Goal: Task Accomplishment & Management: Use online tool/utility

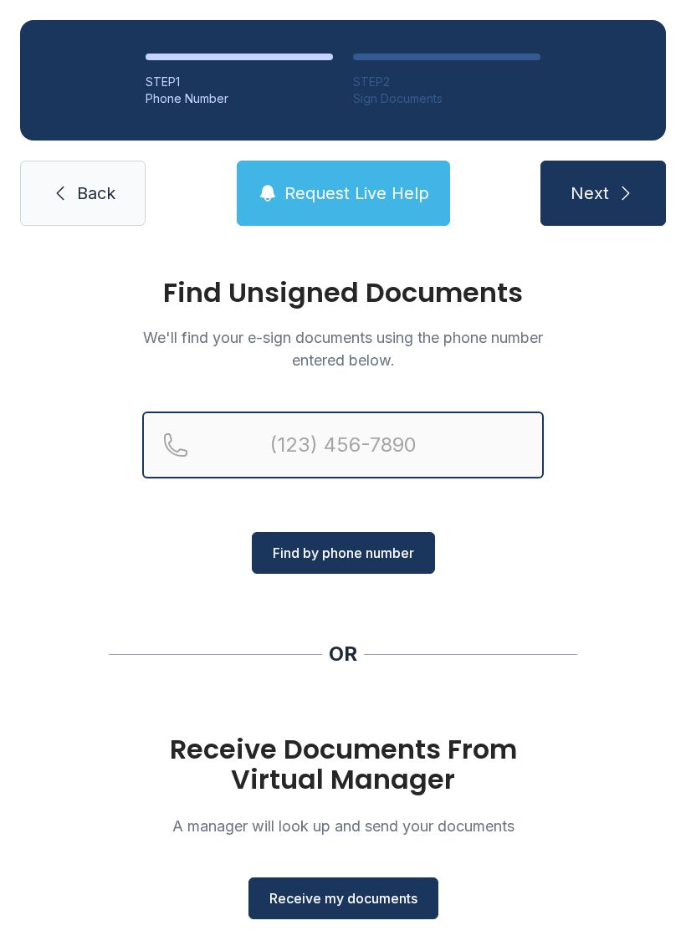
click at [304, 438] on input "Reservation phone number" at bounding box center [342, 444] width 401 height 67
type input "[PHONE_NUMBER]"
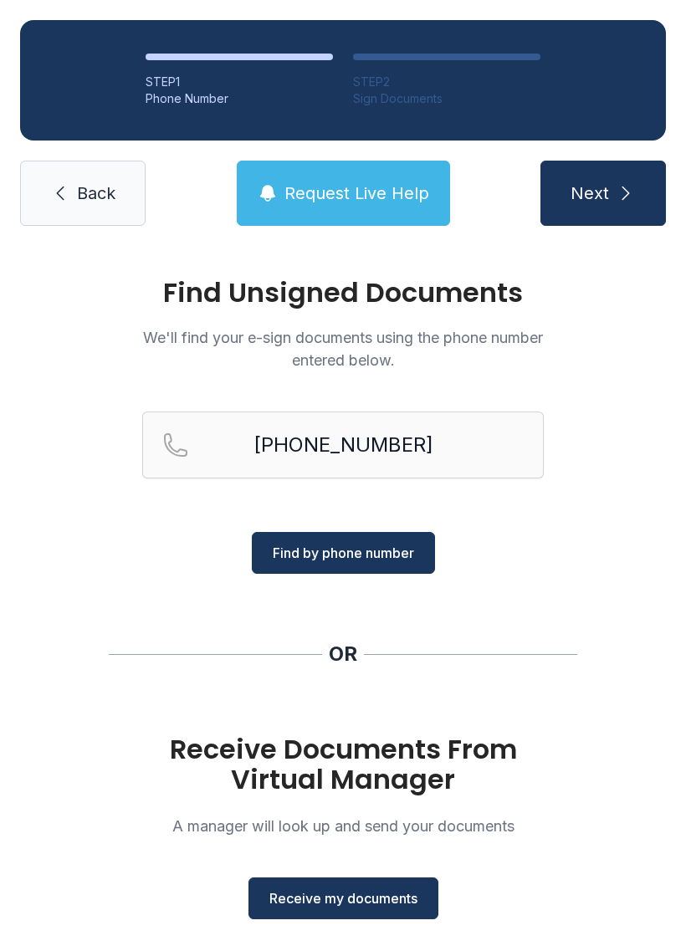
click at [385, 552] on span "Find by phone number" at bounding box center [343, 553] width 141 height 20
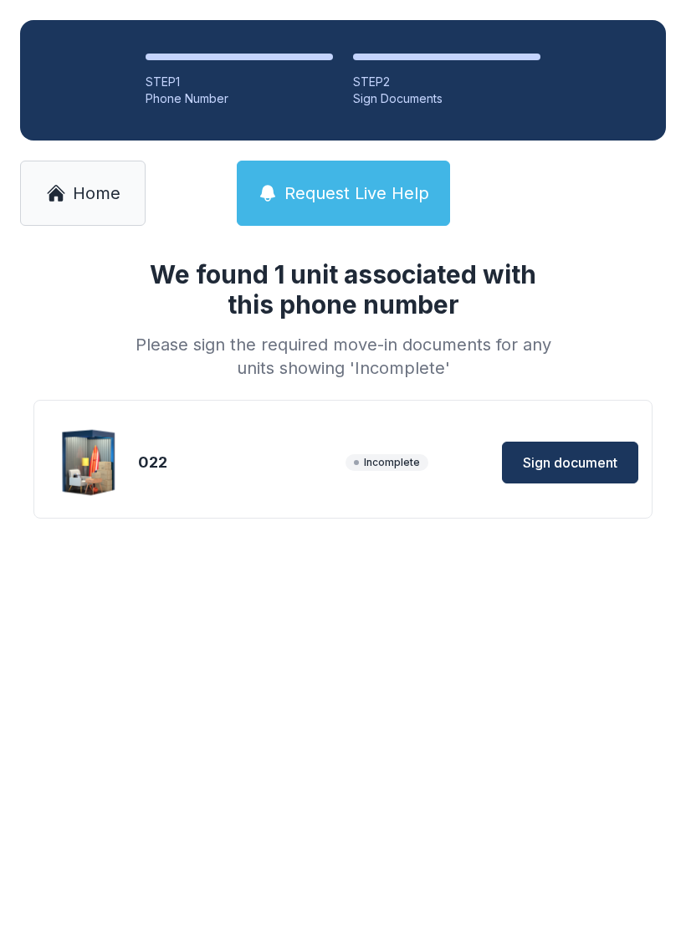
click at [583, 467] on span "Sign document" at bounding box center [570, 462] width 94 height 20
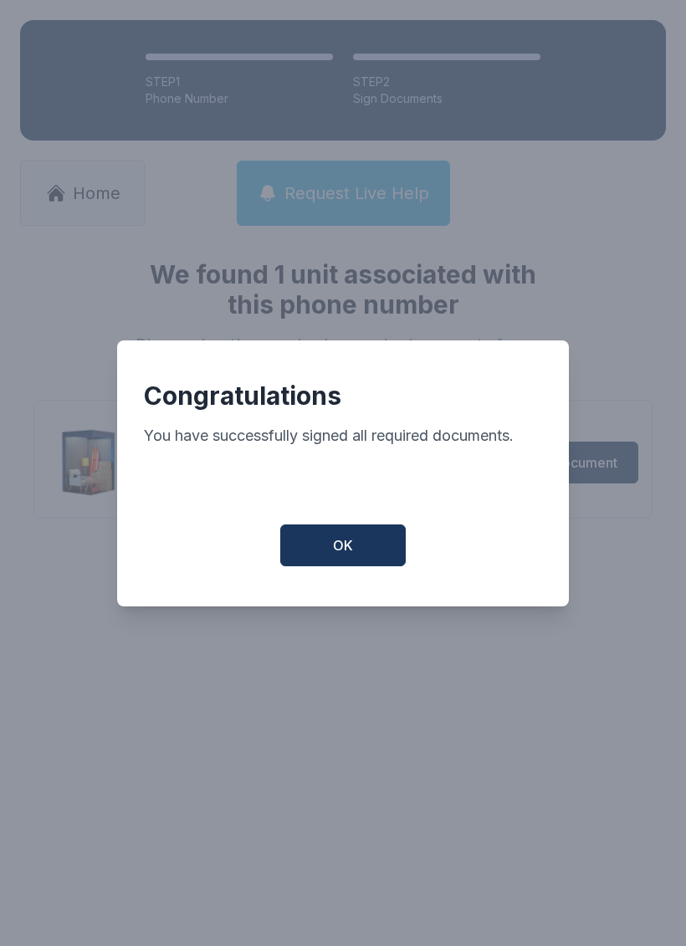
click at [352, 543] on button "OK" at bounding box center [342, 545] width 125 height 42
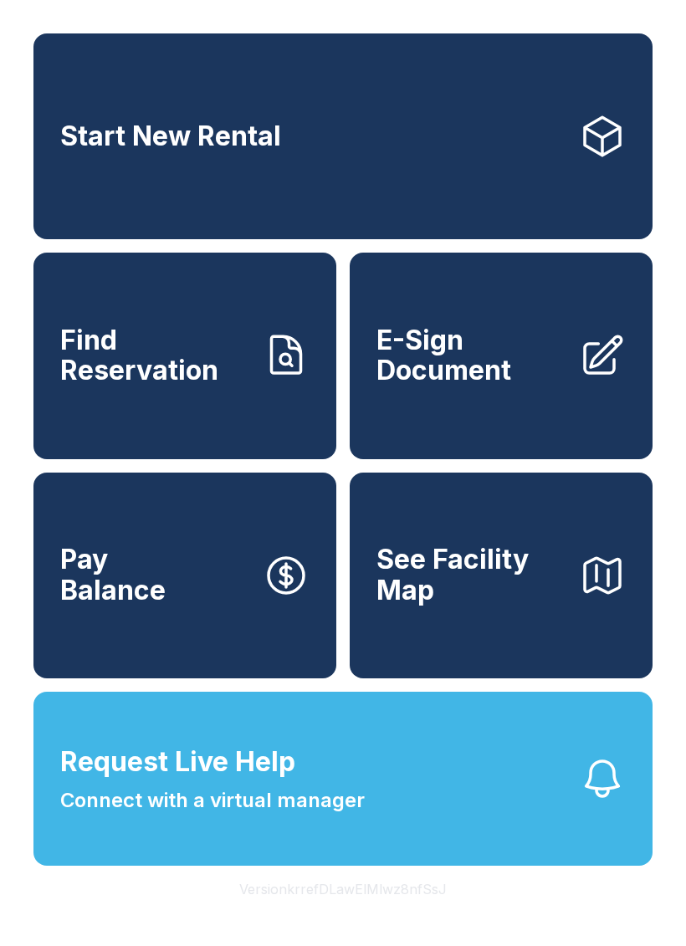
click at [480, 753] on button "Request Live Help Connect with a virtual manager" at bounding box center [342, 779] width 619 height 174
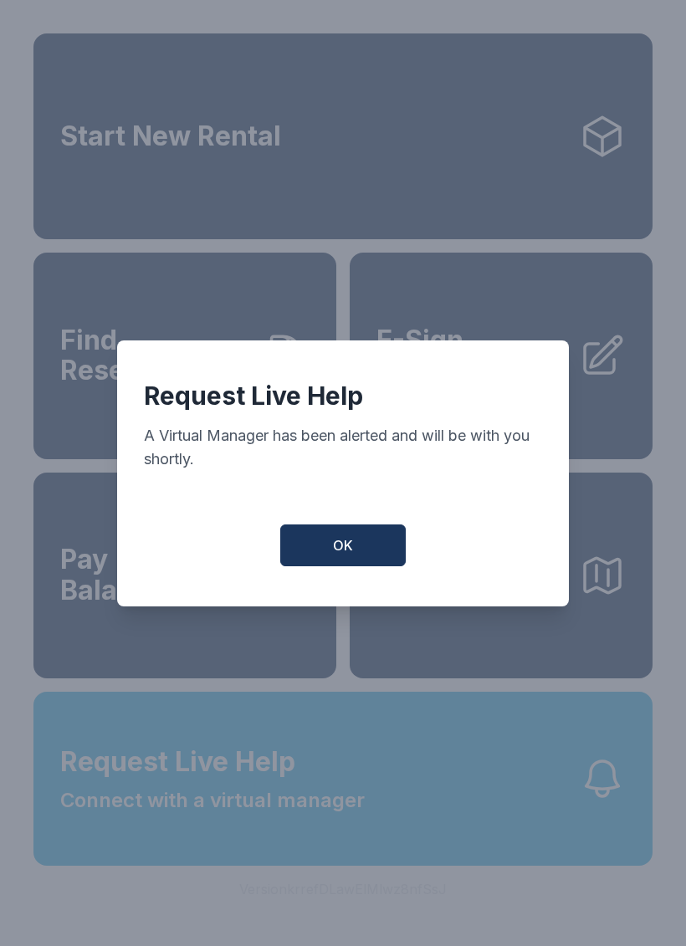
click at [344, 555] on span "OK" at bounding box center [343, 545] width 20 height 20
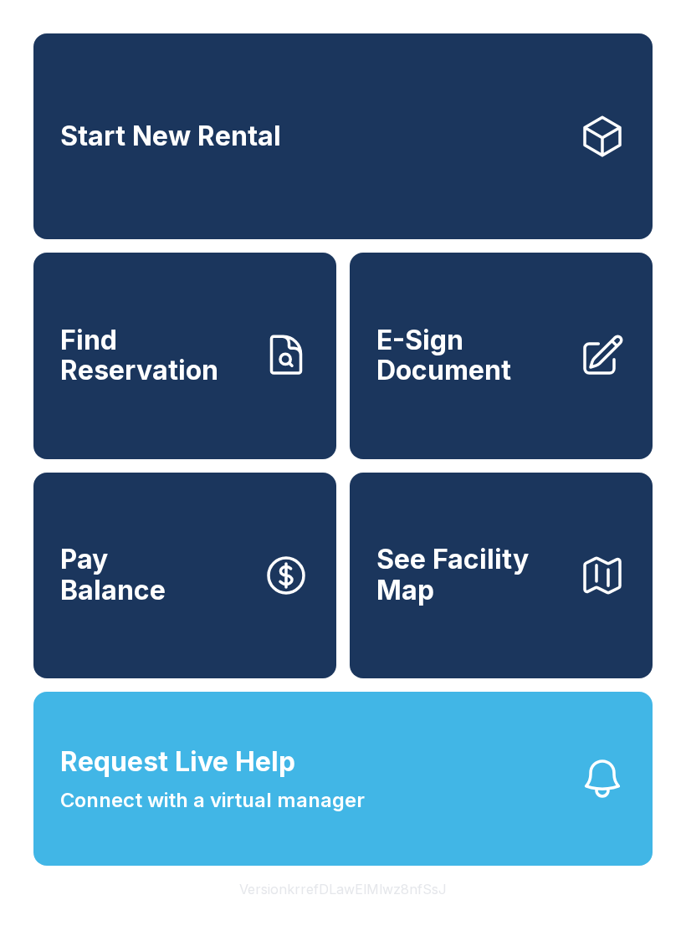
click at [526, 644] on button "See Facility Map" at bounding box center [501, 575] width 303 height 206
